Goal: Book appointment/travel/reservation

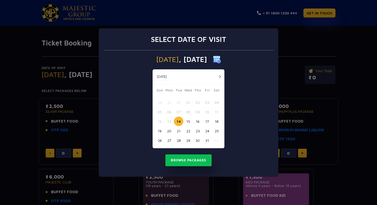
click at [219, 76] on button "button" at bounding box center [220, 76] width 6 height 6
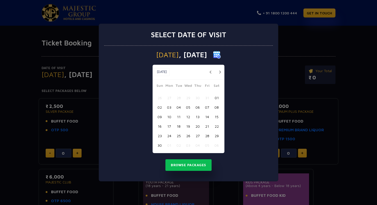
click at [209, 73] on button "button" at bounding box center [210, 72] width 6 height 6
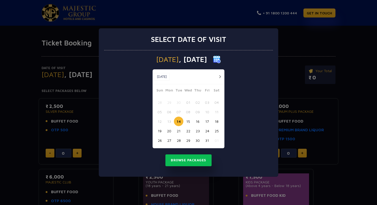
click at [220, 76] on button "button" at bounding box center [220, 76] width 6 height 6
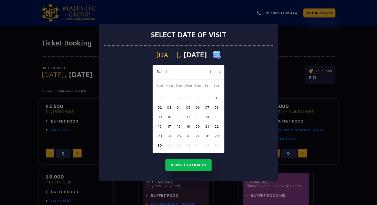
click at [216, 94] on button "01" at bounding box center [216, 97] width 9 height 9
click at [189, 167] on button "Browse Packages" at bounding box center [188, 165] width 46 height 12
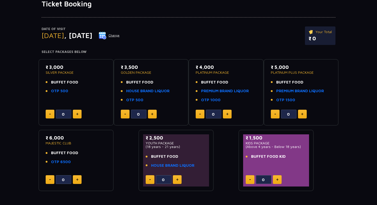
scroll to position [39, 0]
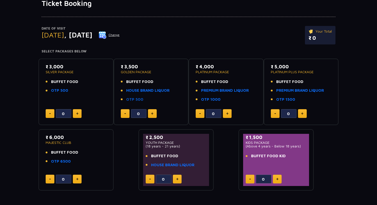
click at [138, 99] on link "OTP 500" at bounding box center [134, 99] width 17 height 6
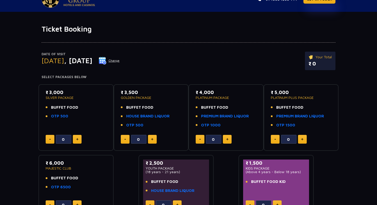
scroll to position [11, 0]
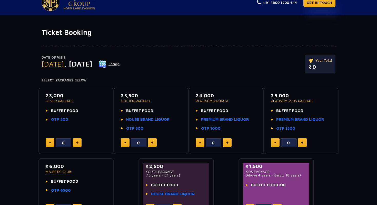
click at [120, 64] on button "Change" at bounding box center [108, 64] width 21 height 8
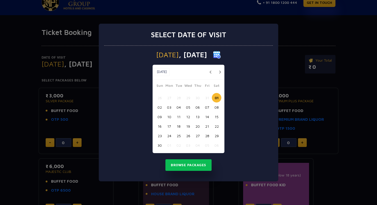
click at [220, 73] on button "button" at bounding box center [220, 72] width 6 height 6
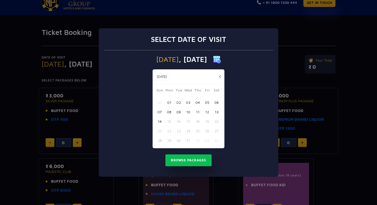
click at [168, 105] on button "01" at bounding box center [168, 101] width 9 height 9
click at [175, 160] on button "Browse Packages" at bounding box center [188, 160] width 46 height 12
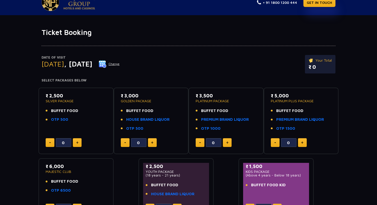
click at [120, 64] on button "Change" at bounding box center [108, 64] width 21 height 8
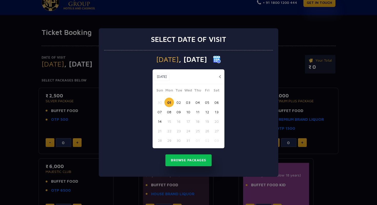
click at [219, 76] on button "button" at bounding box center [220, 76] width 6 height 6
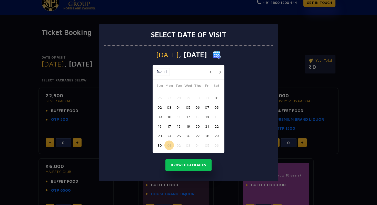
click at [161, 143] on button "30" at bounding box center [159, 144] width 9 height 9
click at [182, 164] on button "Browse Packages" at bounding box center [188, 165] width 46 height 12
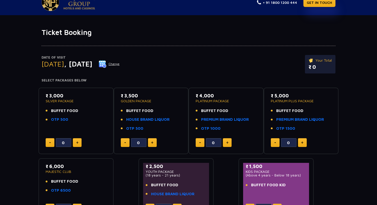
click at [312, 71] on div "Your Total ₹ 0" at bounding box center [320, 64] width 31 height 18
click at [120, 64] on button "Change" at bounding box center [108, 64] width 21 height 8
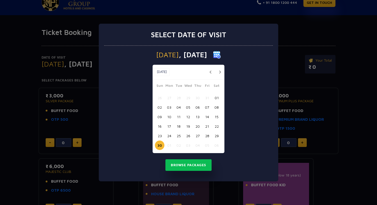
click at [188, 136] on button "26" at bounding box center [187, 135] width 9 height 9
click at [200, 162] on button "Browse Packages" at bounding box center [188, 165] width 46 height 12
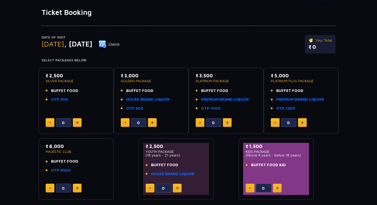
scroll to position [0, 0]
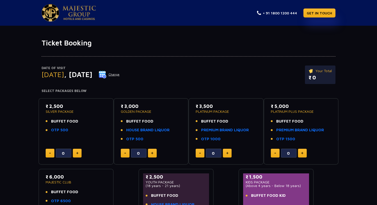
click at [51, 13] on img at bounding box center [51, 12] width 18 height 17
